Goal: Task Accomplishment & Management: Complete application form

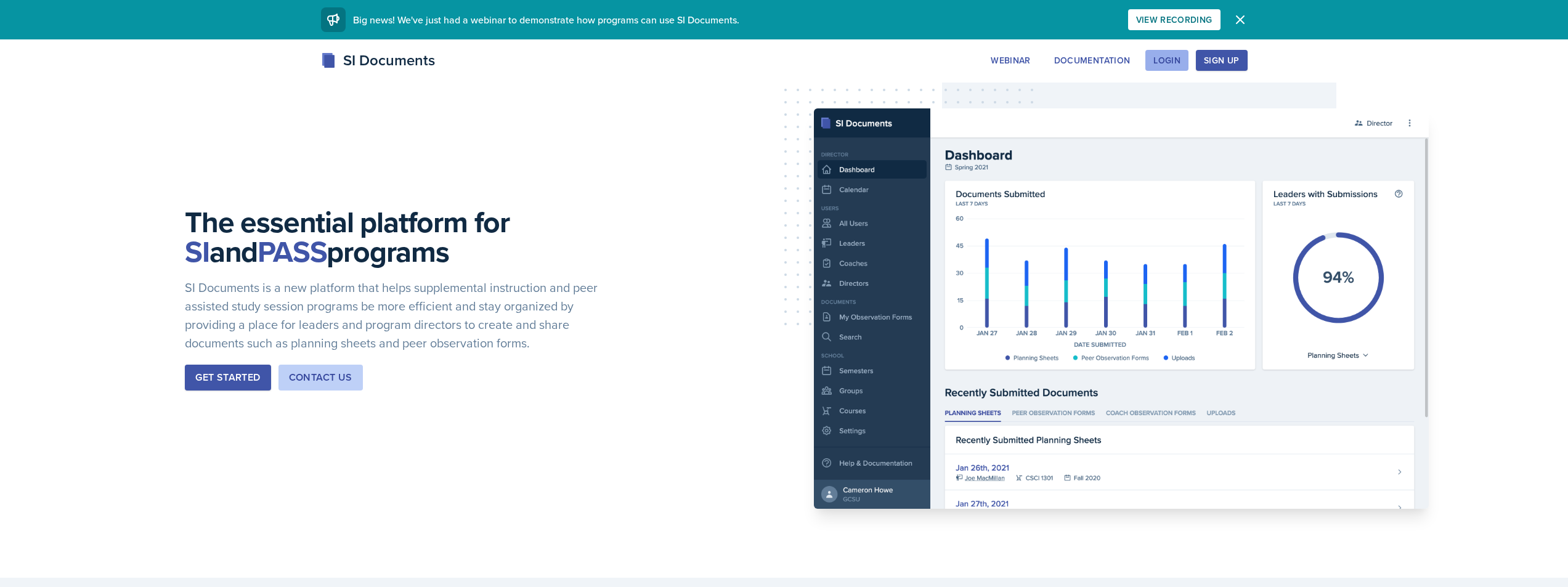
click at [1170, 60] on div "Login" at bounding box center [1167, 60] width 27 height 10
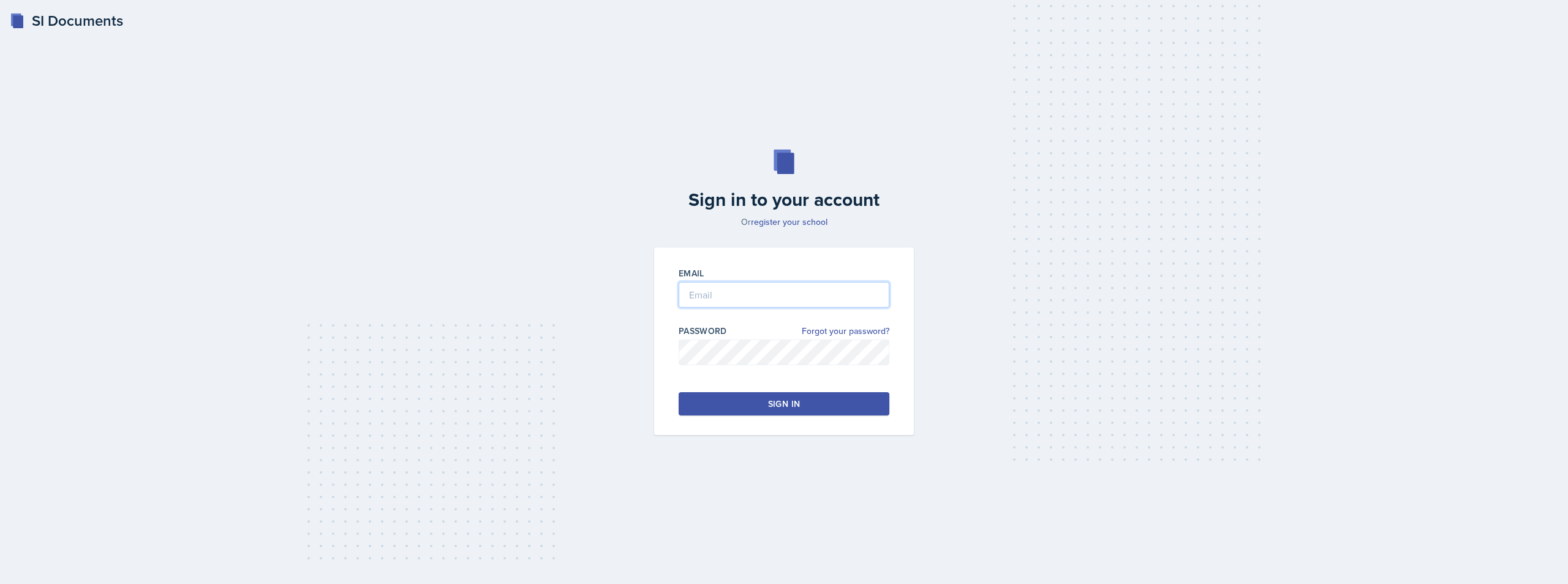
click at [817, 285] on input "email" at bounding box center [784, 294] width 211 height 25
type input "[EMAIL_ADDRESS][DOMAIN_NAME]"
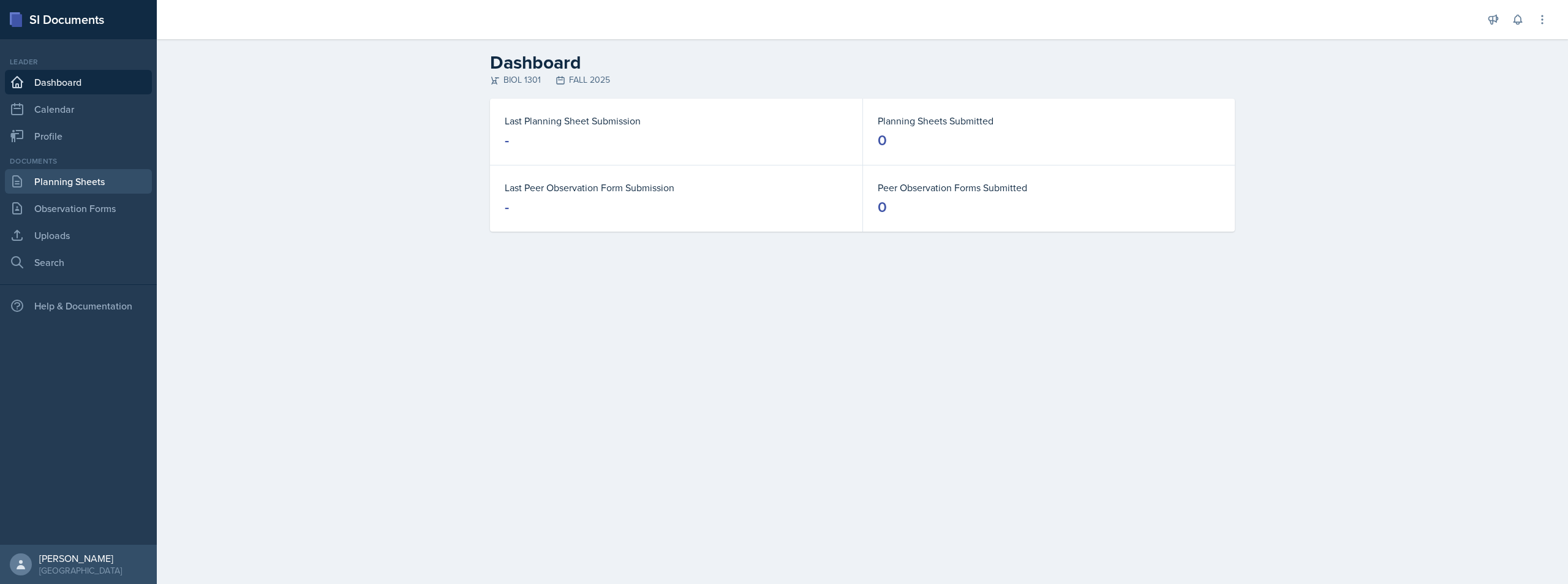
click at [86, 187] on link "Planning Sheets" at bounding box center [79, 181] width 147 height 25
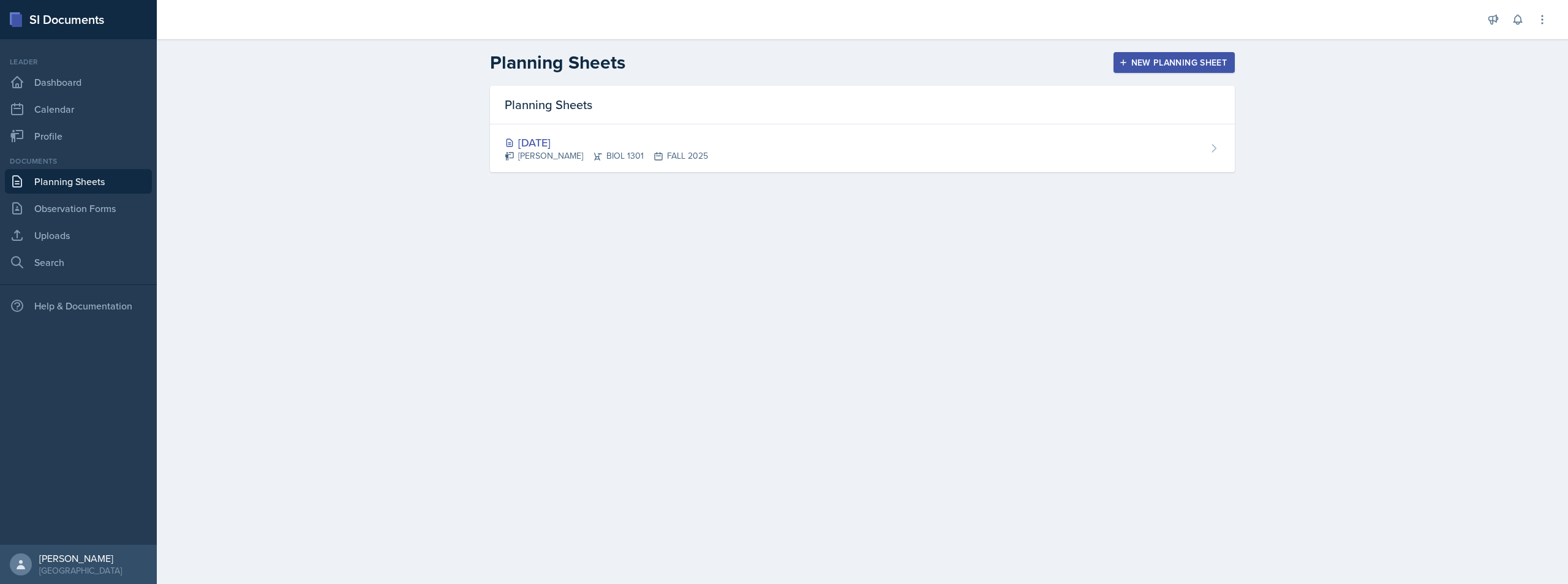
click at [1158, 64] on div "New Planning Sheet" at bounding box center [1174, 62] width 105 height 10
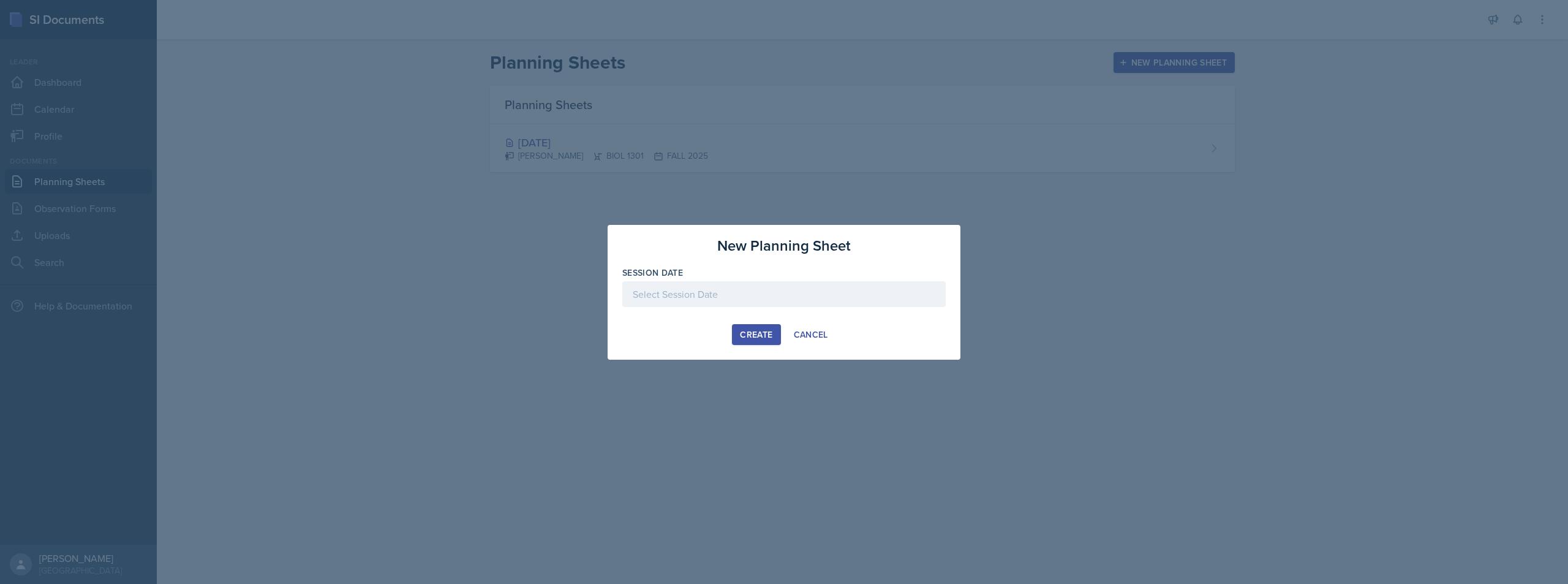
click at [713, 292] on div at bounding box center [783, 294] width 323 height 25
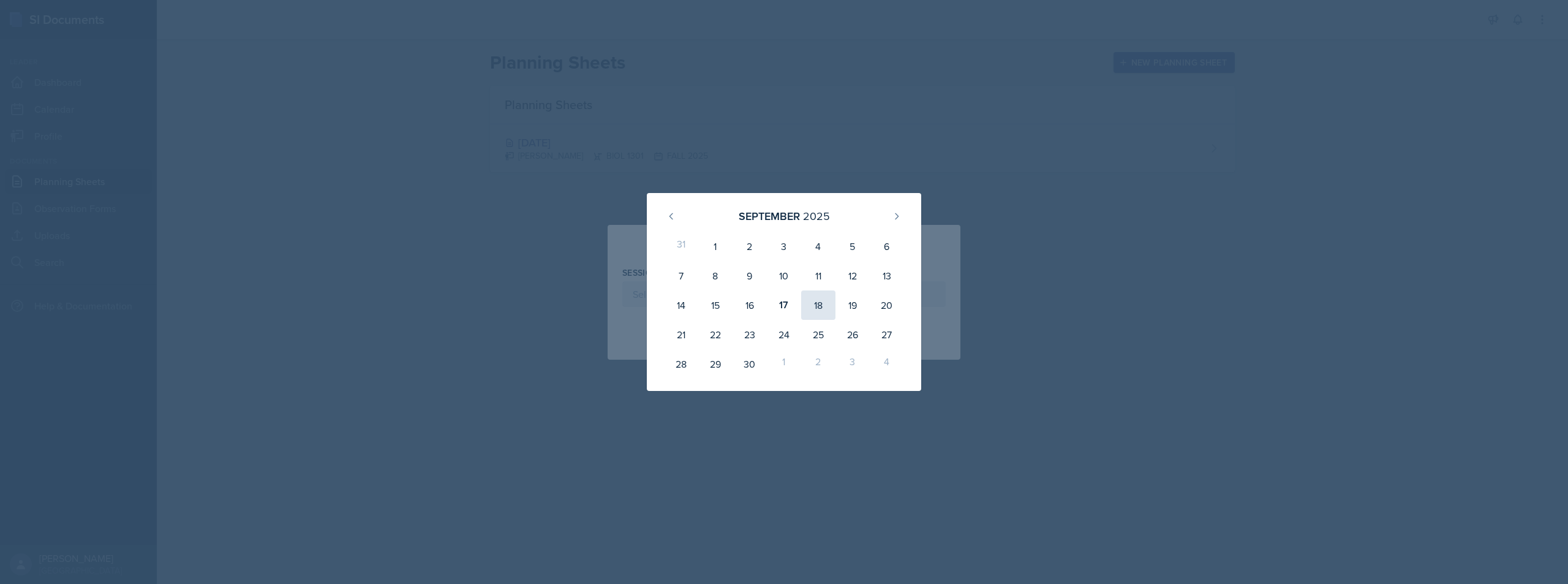
click at [814, 308] on div "18" at bounding box center [818, 305] width 34 height 30
type input "[DATE]"
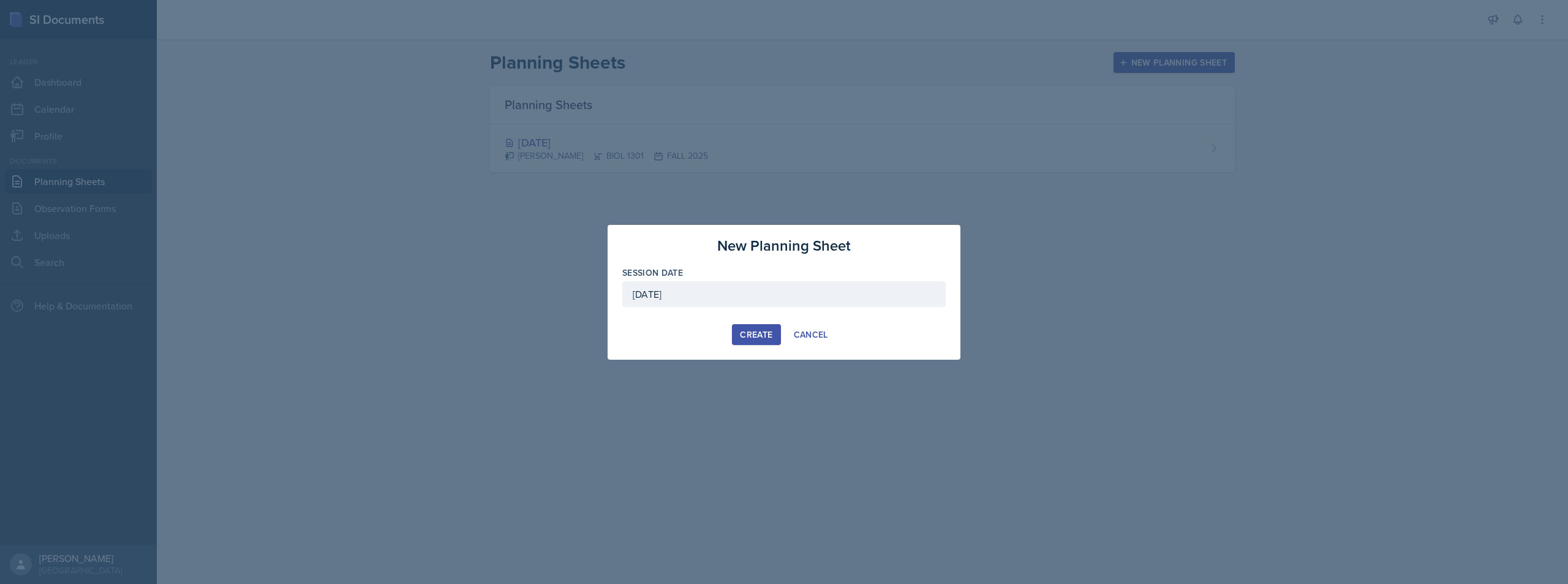
click at [744, 331] on div "Create" at bounding box center [756, 335] width 33 height 10
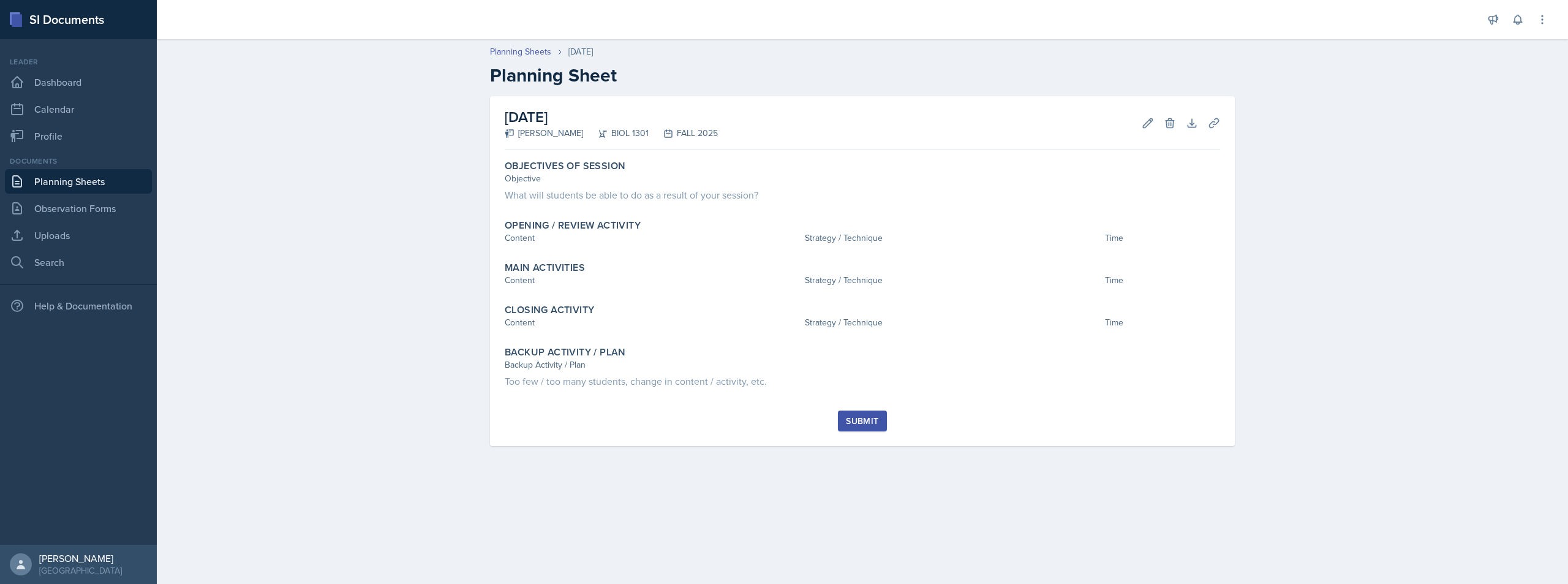
click at [549, 442] on div "Submit" at bounding box center [862, 428] width 715 height 35
